Goal: Subscribe to service/newsletter

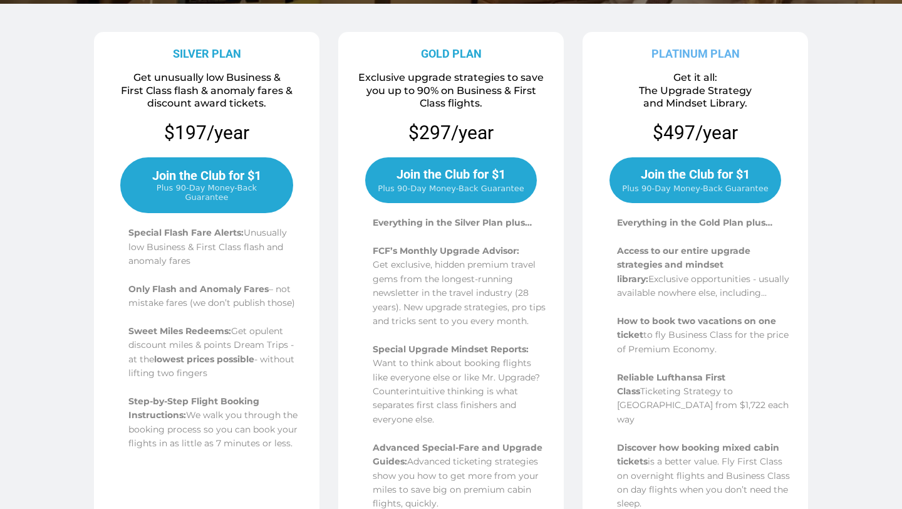
scroll to position [287, 0]
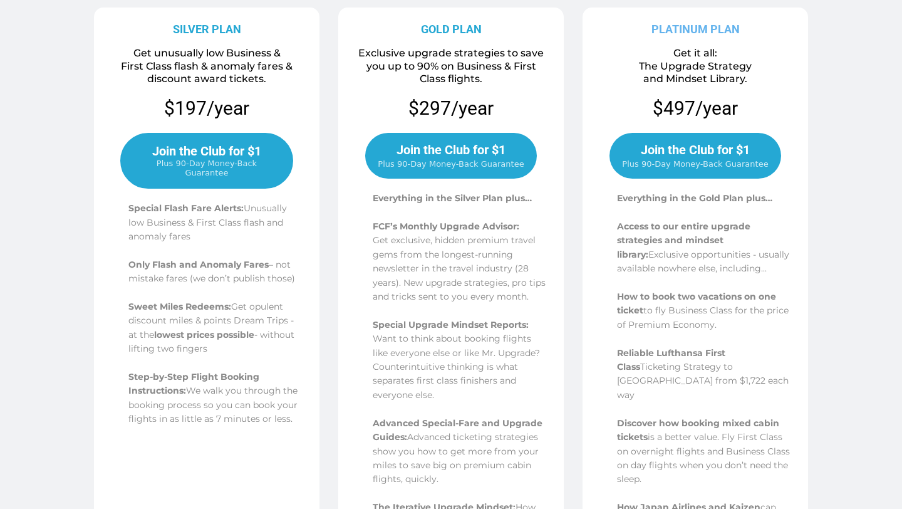
click at [234, 160] on span "Plus 90-Day Money-Back Guarantee" at bounding box center [206, 167] width 145 height 19
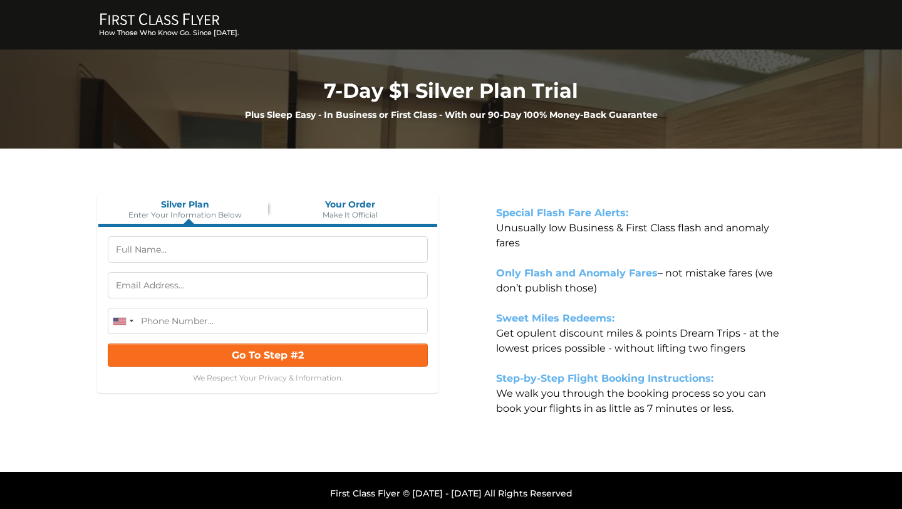
scroll to position [6, 0]
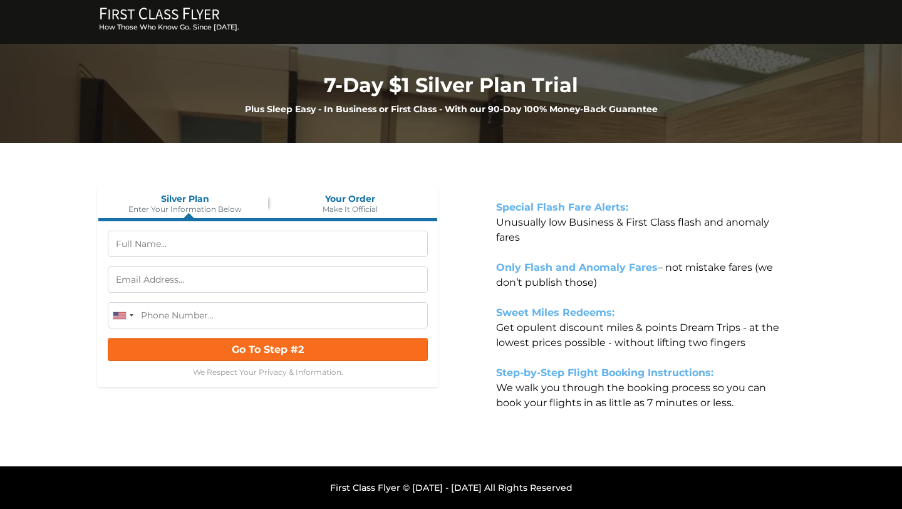
click at [145, 247] on input "text" at bounding box center [268, 243] width 320 height 26
type input "Lindsay Werkmeister"
type input "(612) 695-0732"
click at [246, 279] on input "text" at bounding box center [268, 279] width 320 height 26
